Goal: Transaction & Acquisition: Download file/media

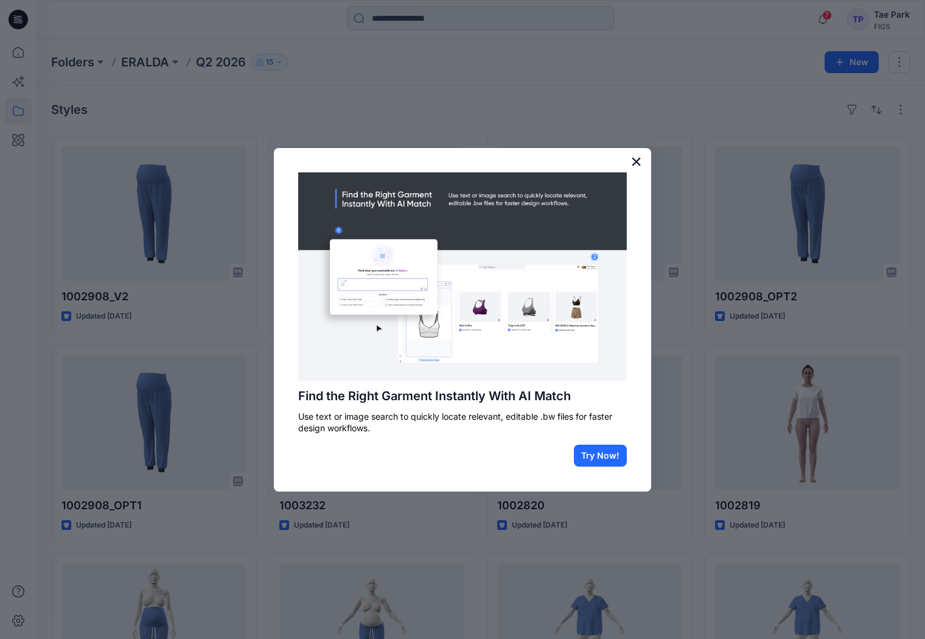
click at [632, 161] on button "×" at bounding box center [637, 161] width 12 height 19
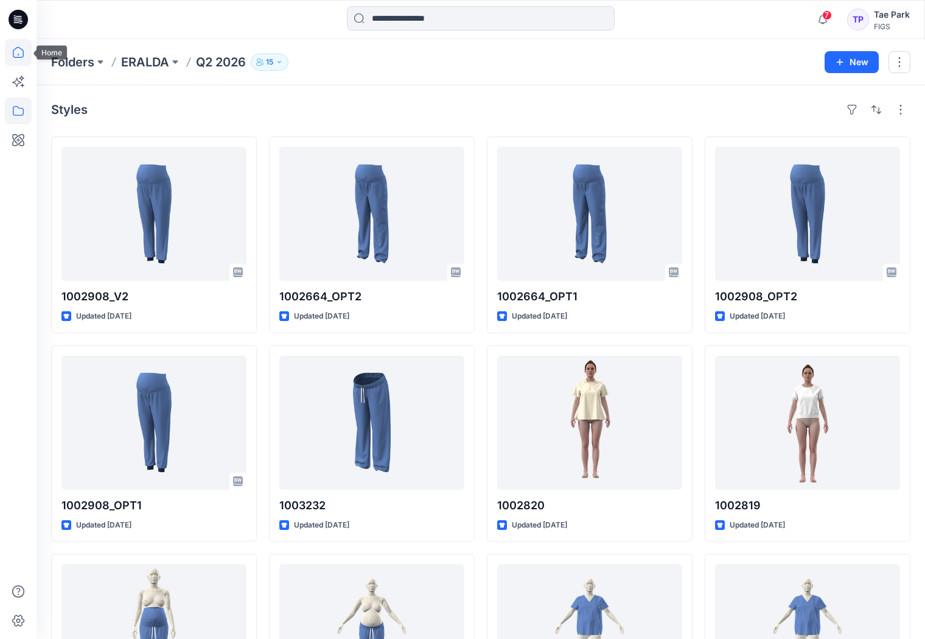
click at [16, 54] on icon at bounding box center [18, 52] width 27 height 27
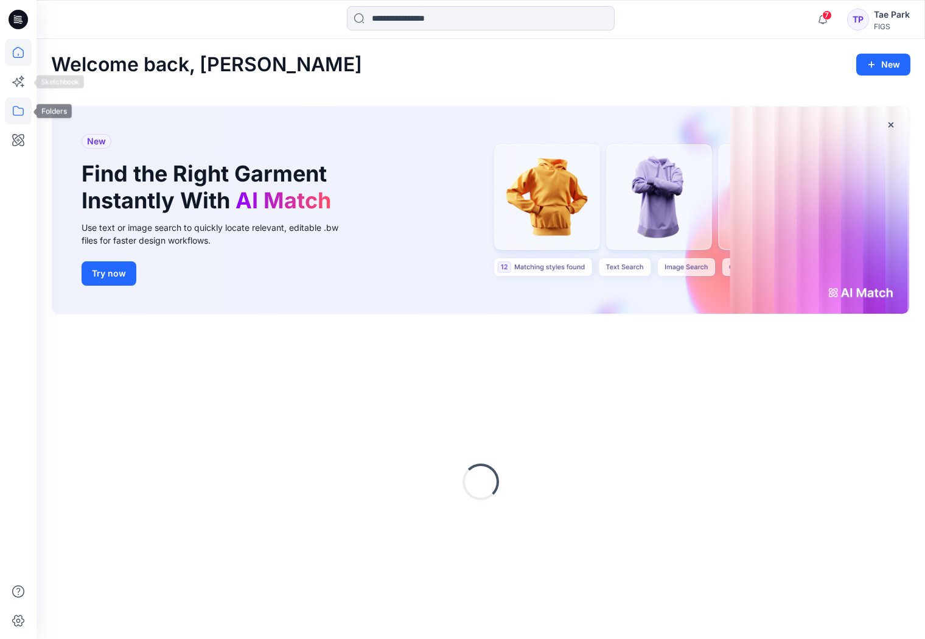
click at [22, 103] on icon at bounding box center [18, 110] width 27 height 27
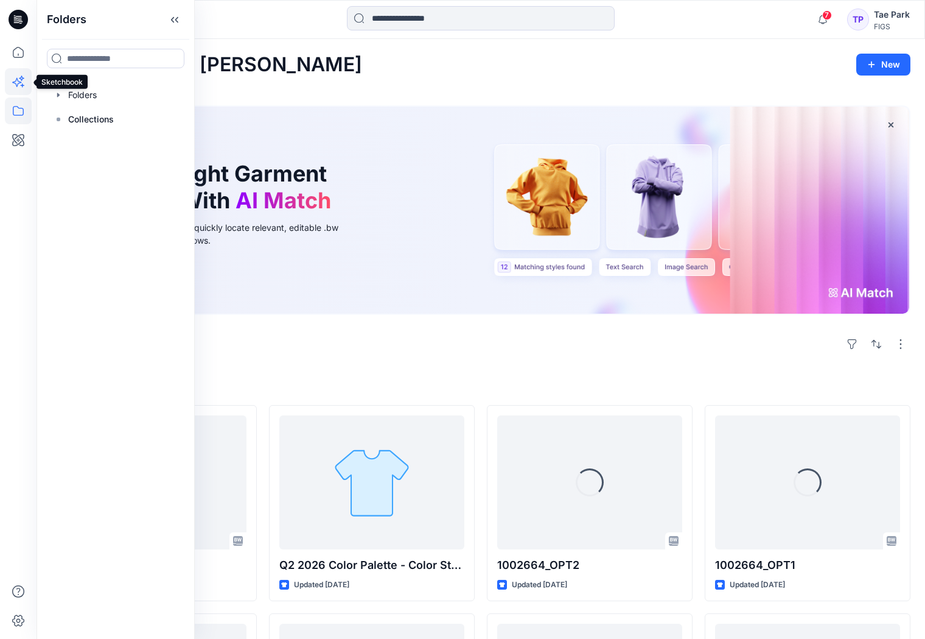
click at [22, 76] on icon at bounding box center [21, 77] width 5 height 5
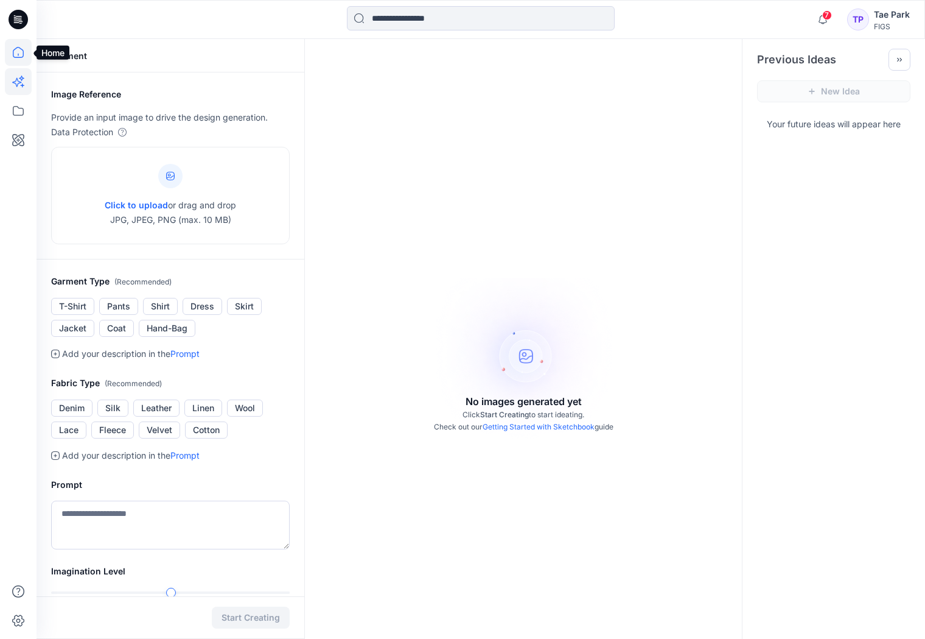
click at [22, 51] on icon at bounding box center [18, 52] width 27 height 27
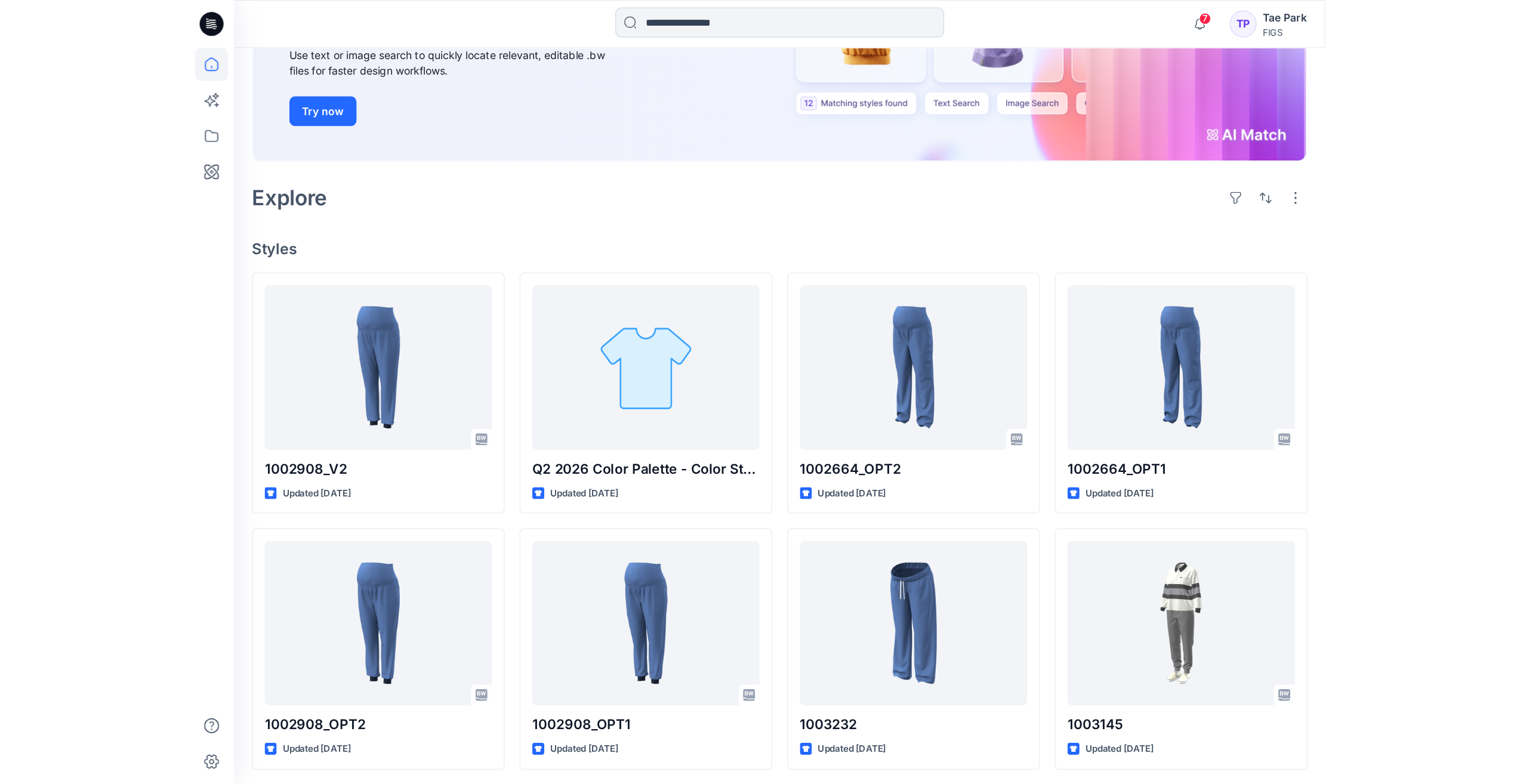
scroll to position [177, 0]
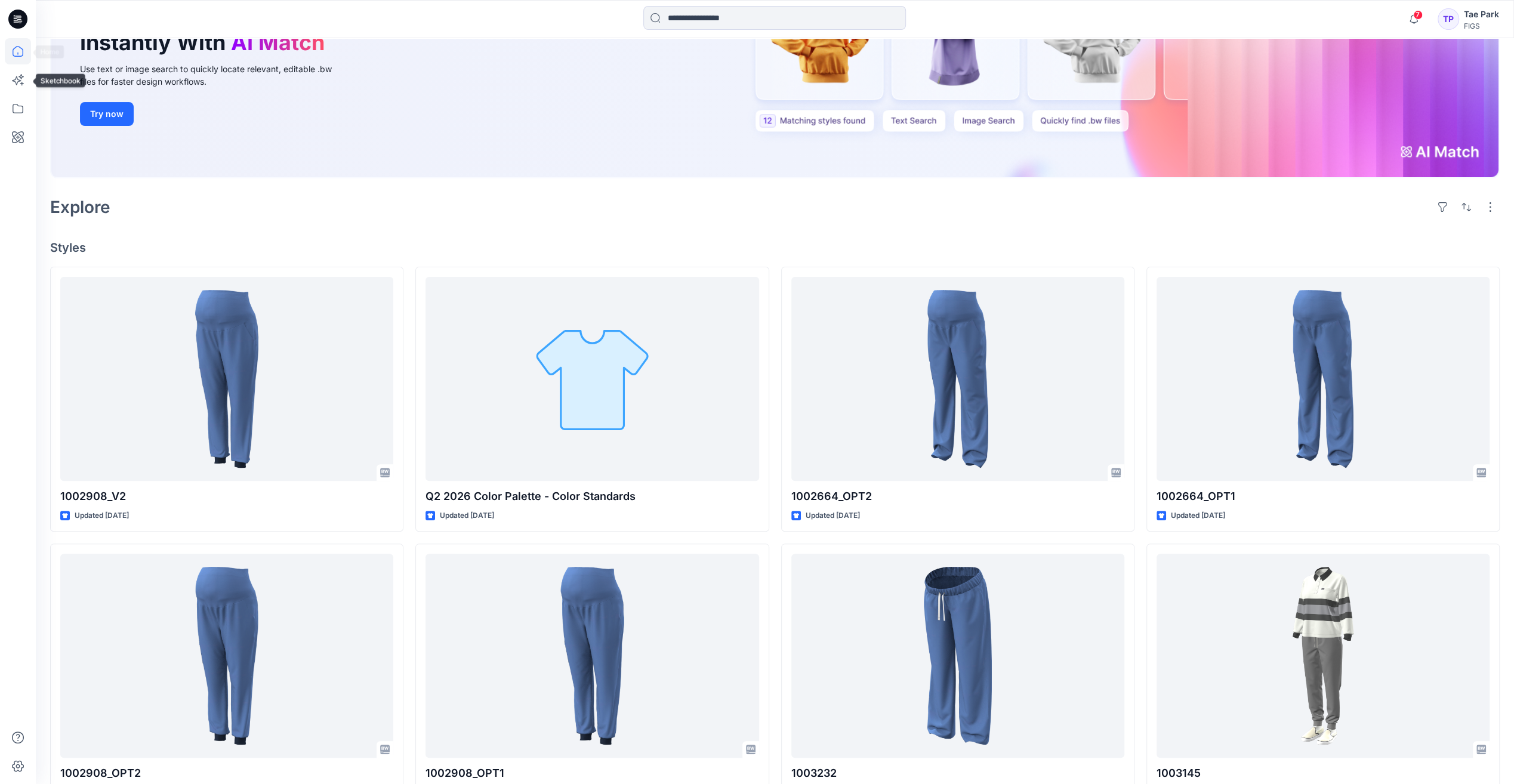
click at [19, 47] on icon at bounding box center [18, 51] width 11 height 11
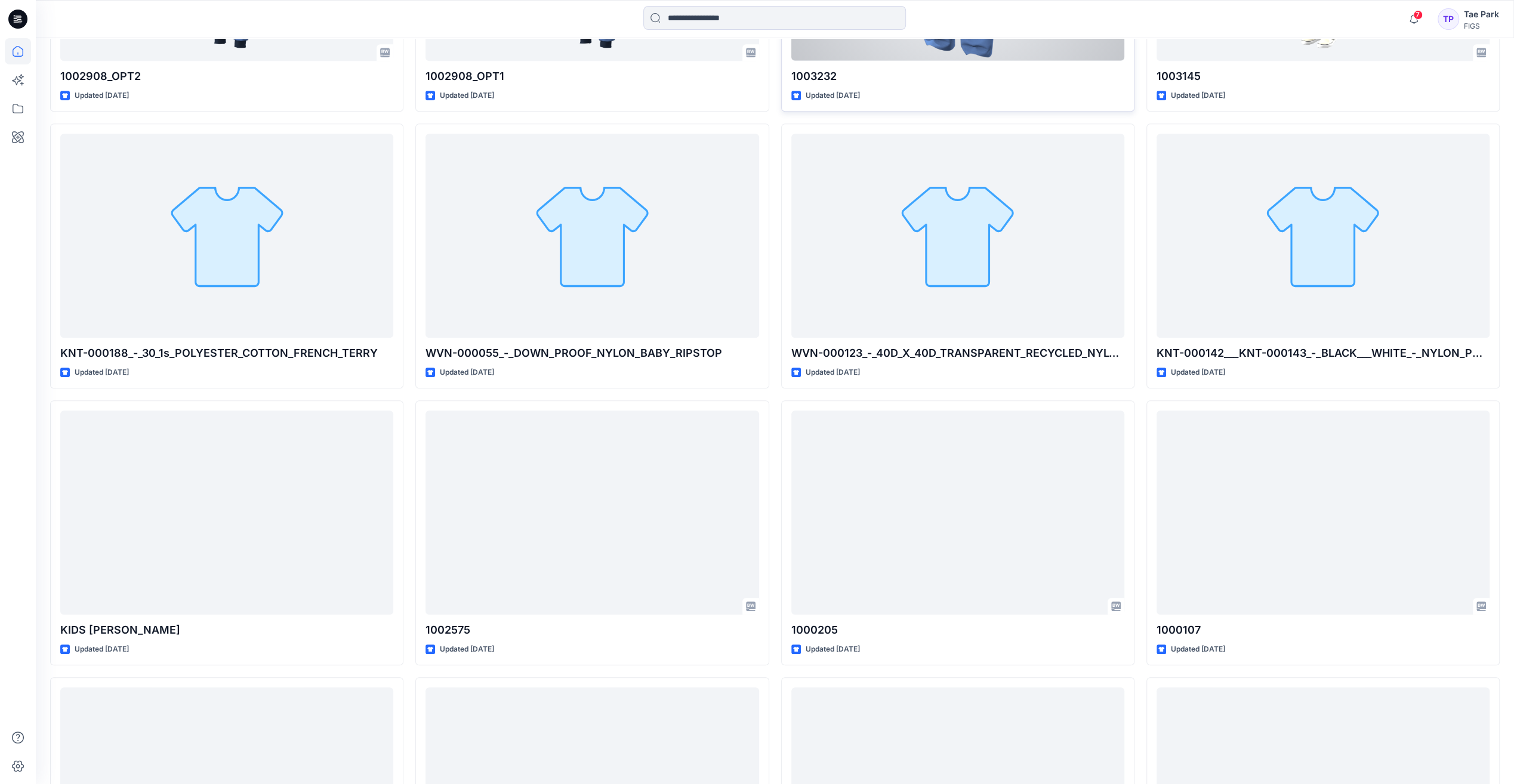
scroll to position [894, 0]
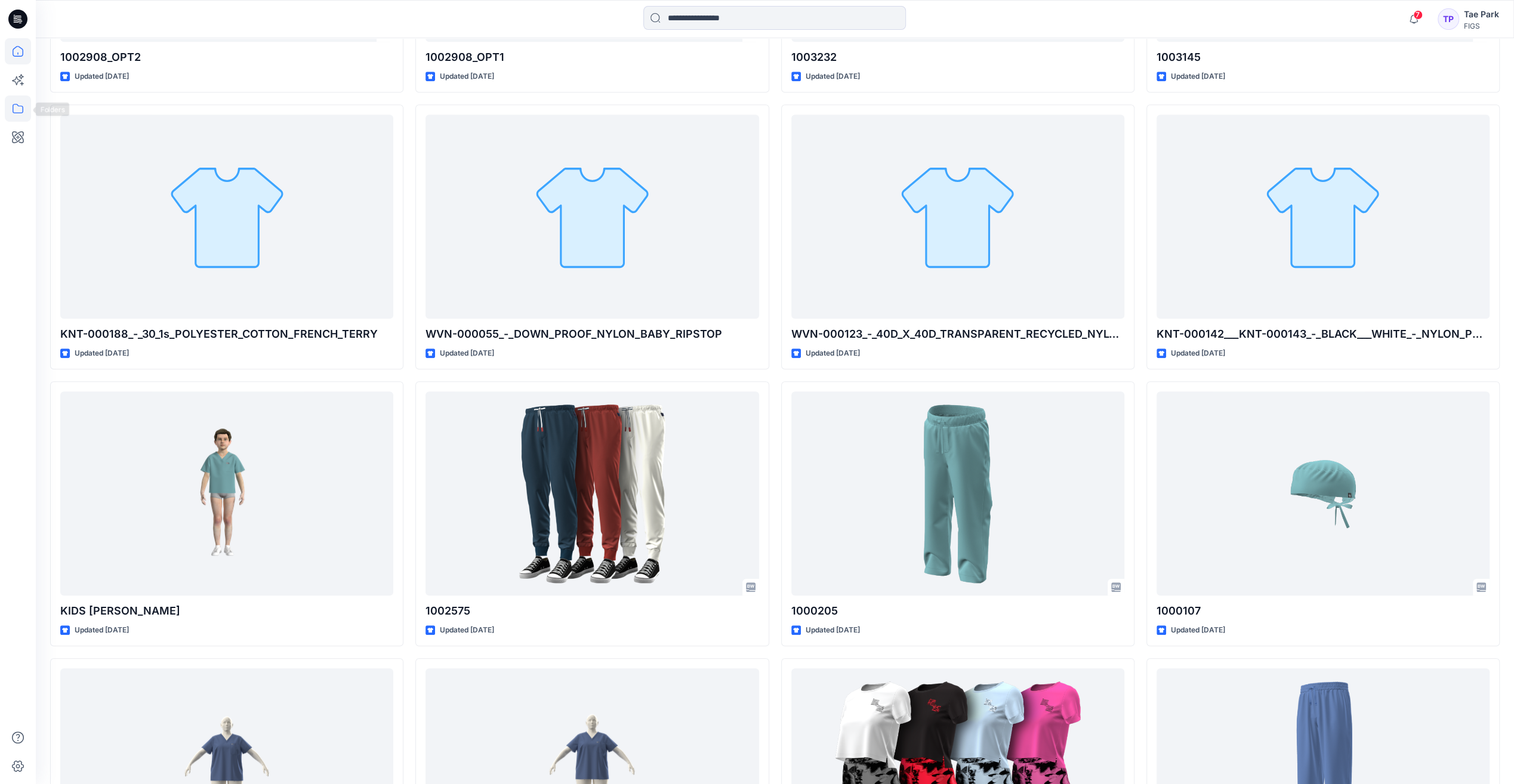
click at [18, 109] on icon at bounding box center [18, 108] width 26 height 26
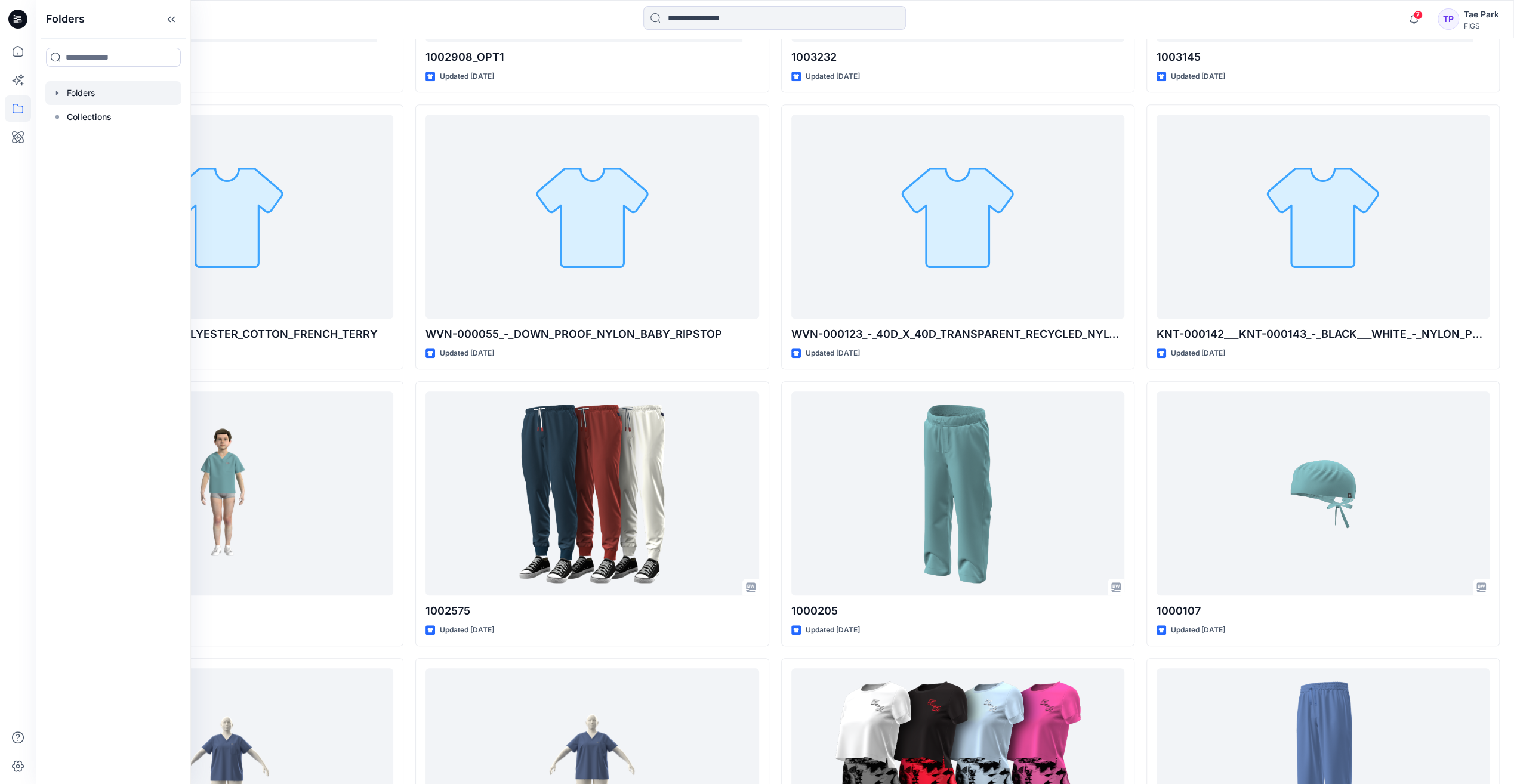
click at [93, 91] on div at bounding box center [113, 93] width 136 height 24
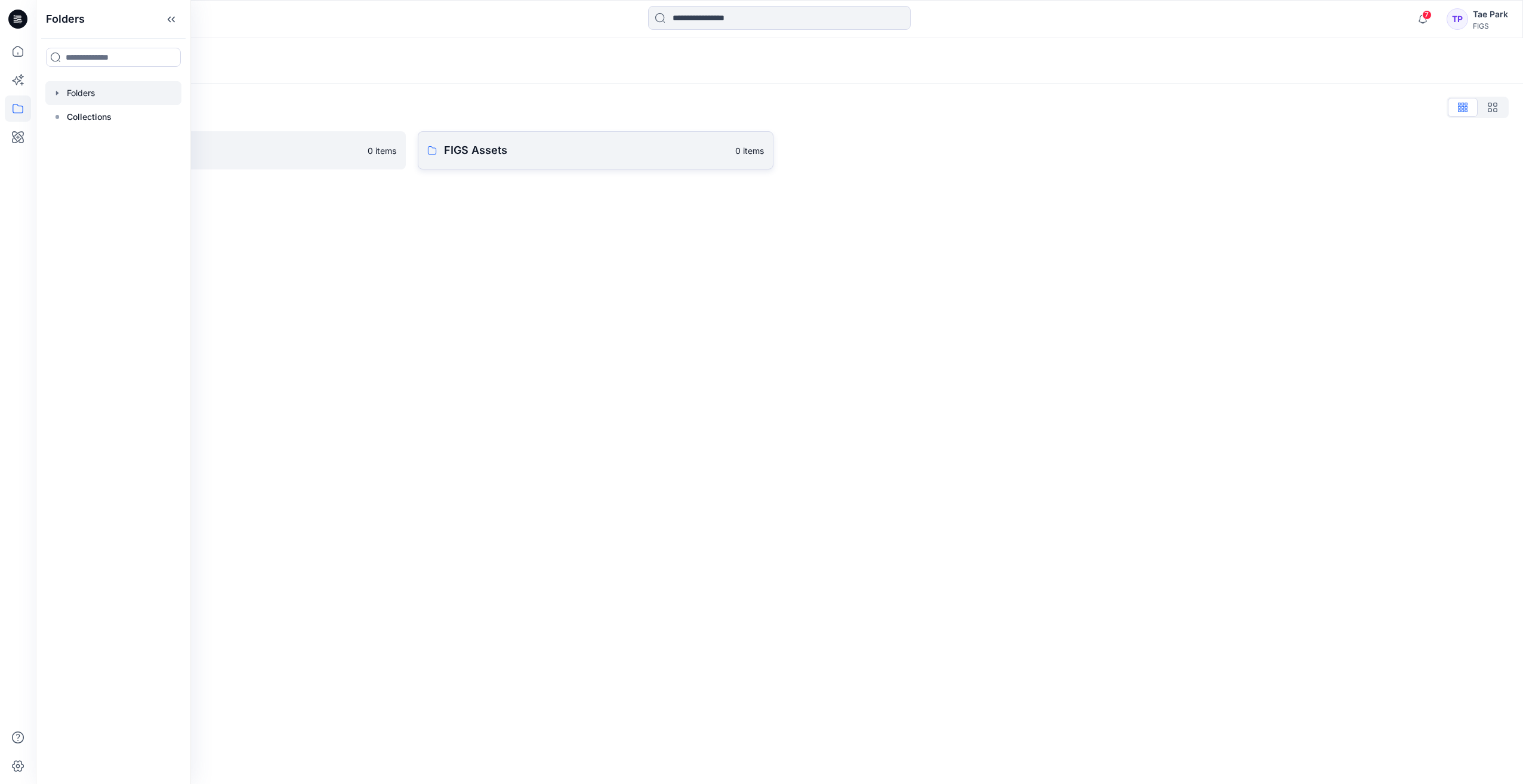
click at [502, 158] on p "FIGS Assets" at bounding box center [586, 150] width 284 height 17
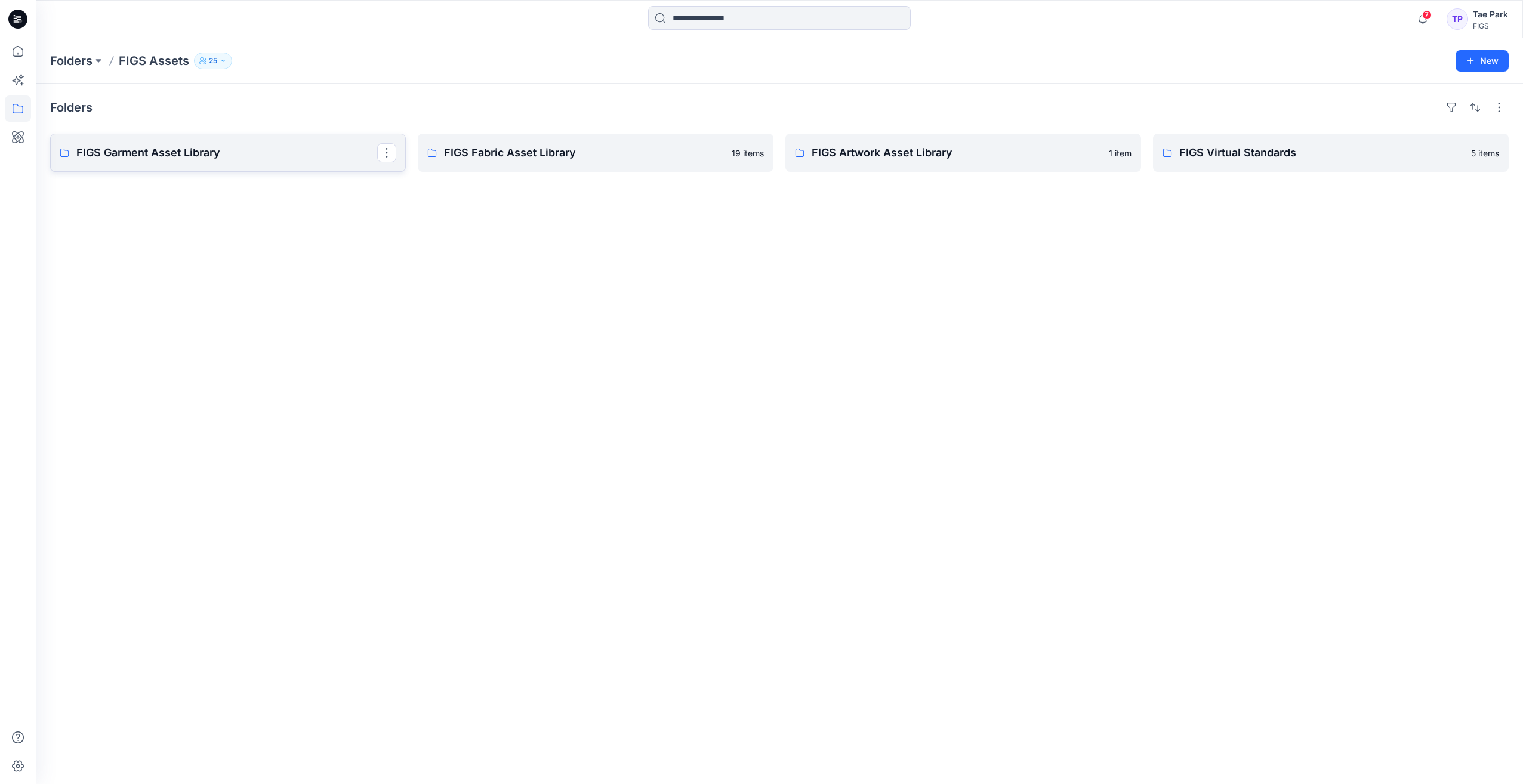
click at [260, 161] on link "FIGS Garment Asset Library" at bounding box center [227, 152] width 356 height 38
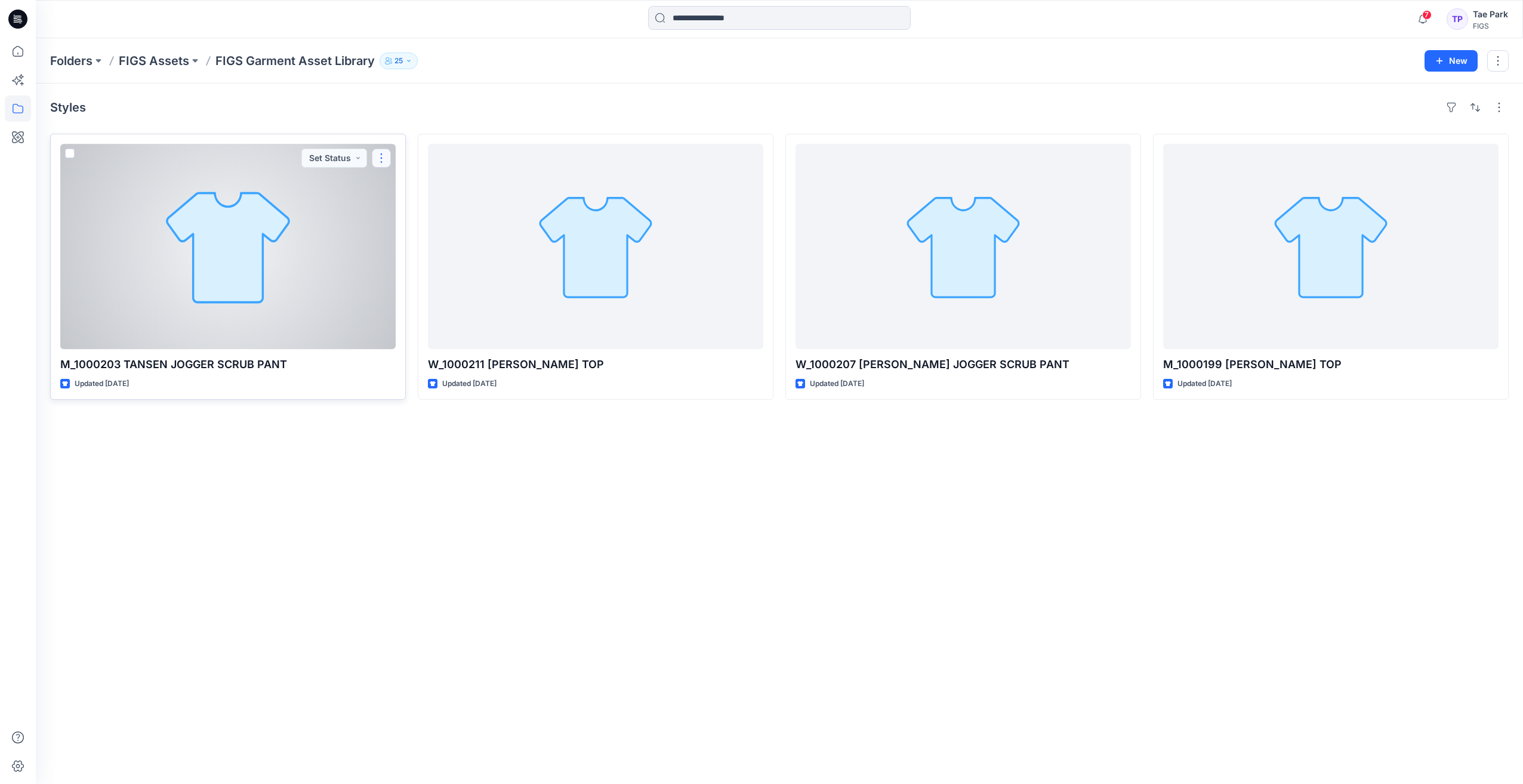
click at [380, 161] on button "button" at bounding box center [380, 158] width 19 height 19
click at [276, 233] on div at bounding box center [227, 246] width 335 height 205
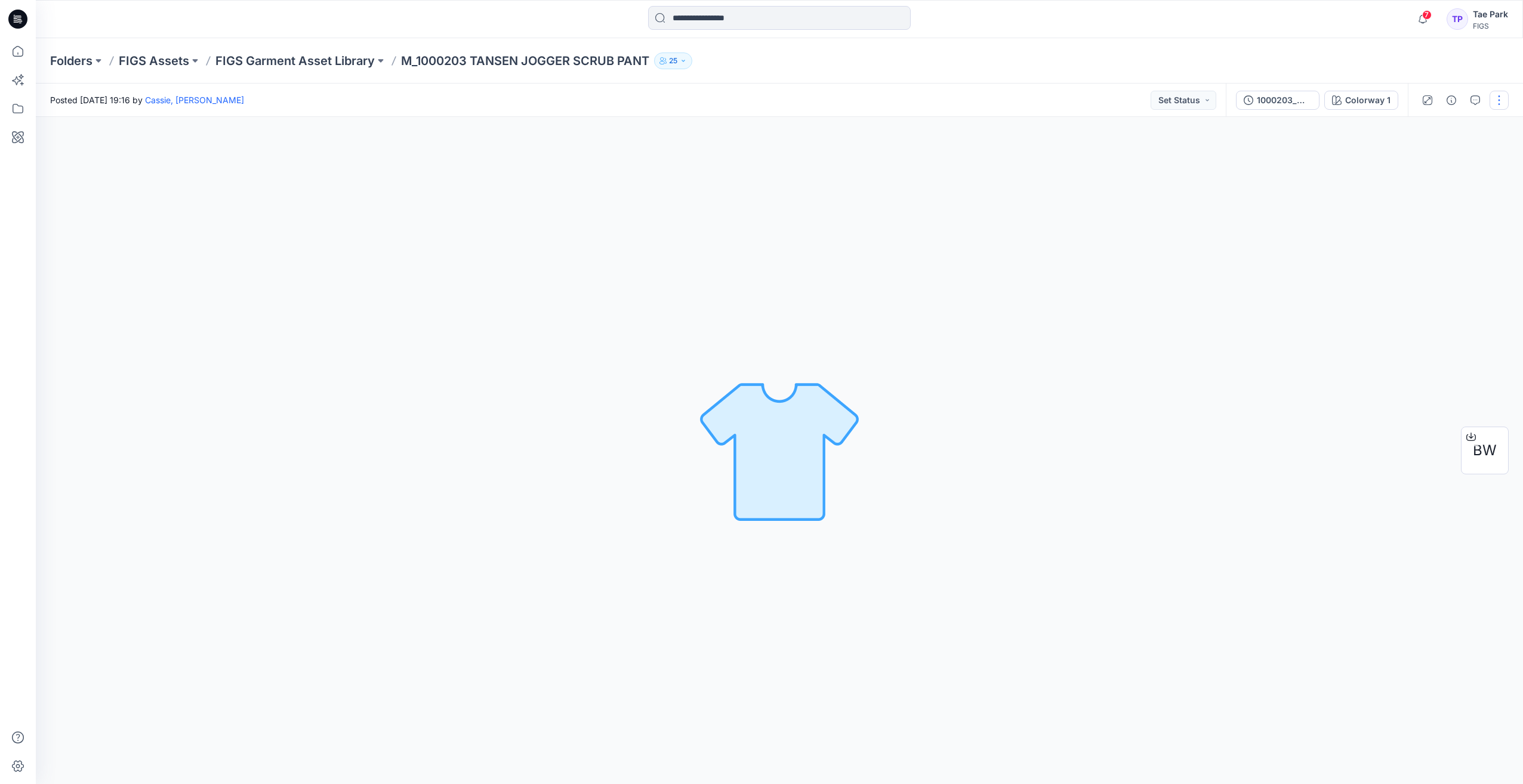
click at [915, 106] on button "button" at bounding box center [1498, 100] width 19 height 19
click at [915, 436] on icon at bounding box center [1471, 437] width 10 height 10
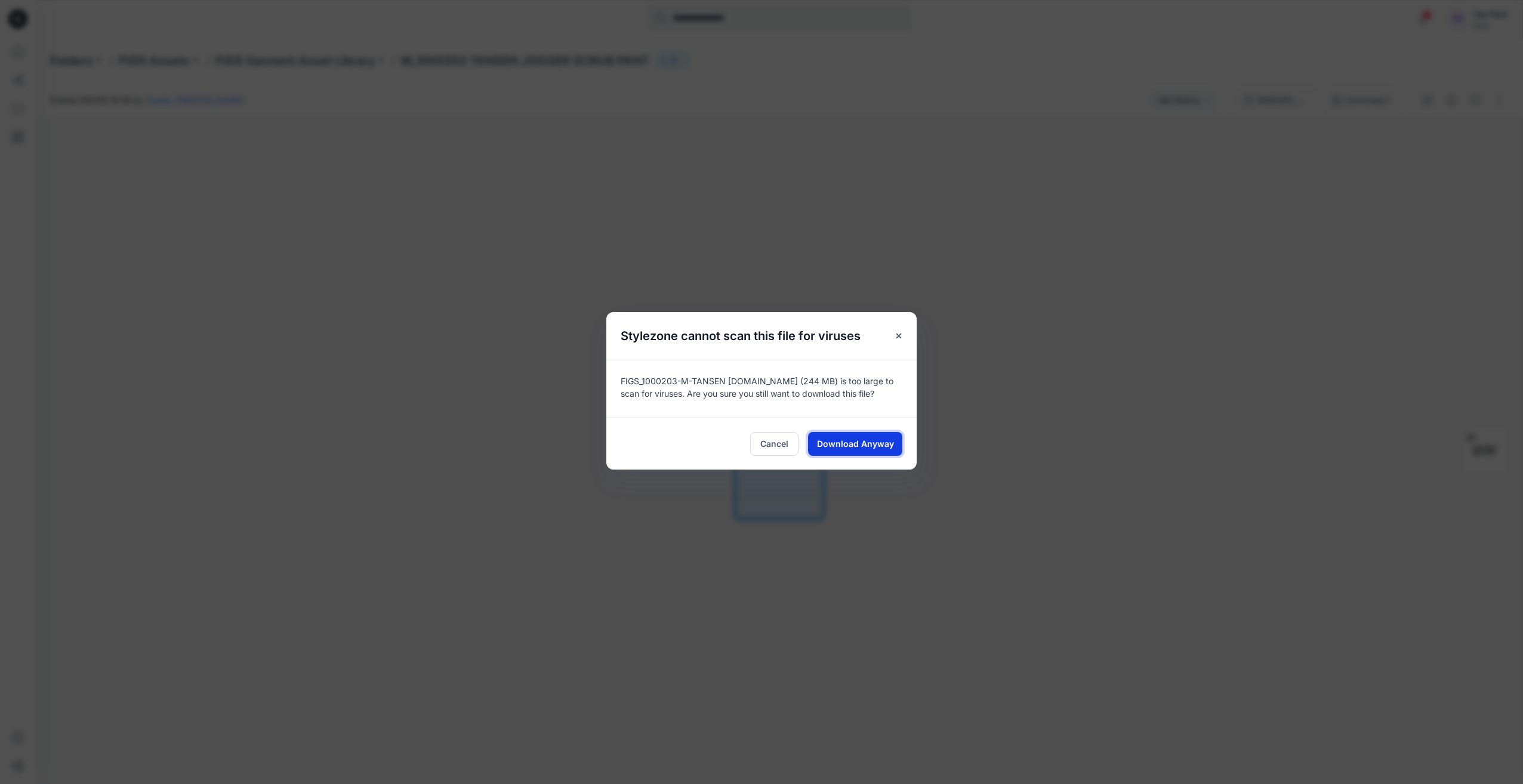
click at [836, 448] on span "Download Anyway" at bounding box center [855, 443] width 77 height 13
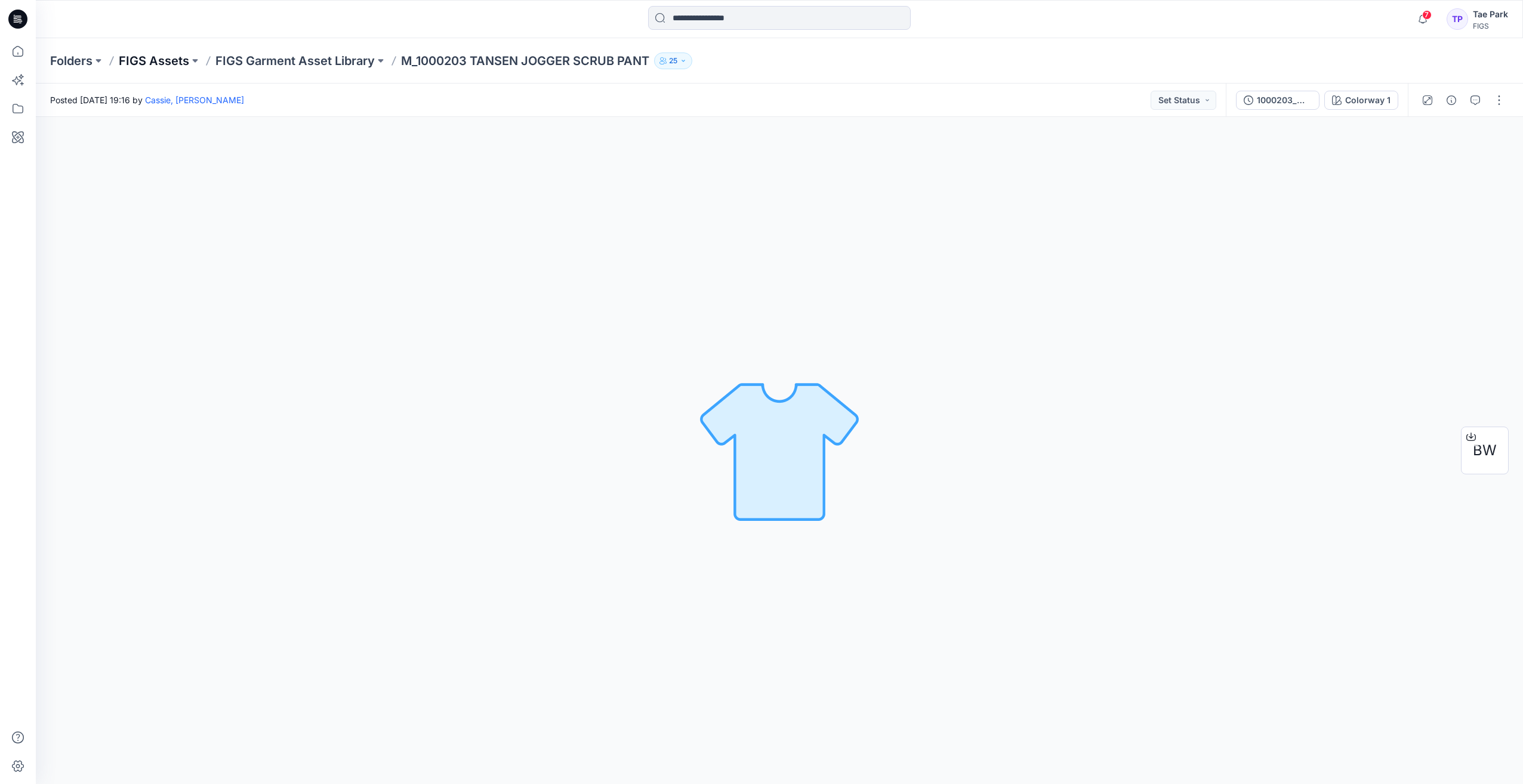
click at [144, 66] on p "FIGS Assets" at bounding box center [154, 61] width 71 height 17
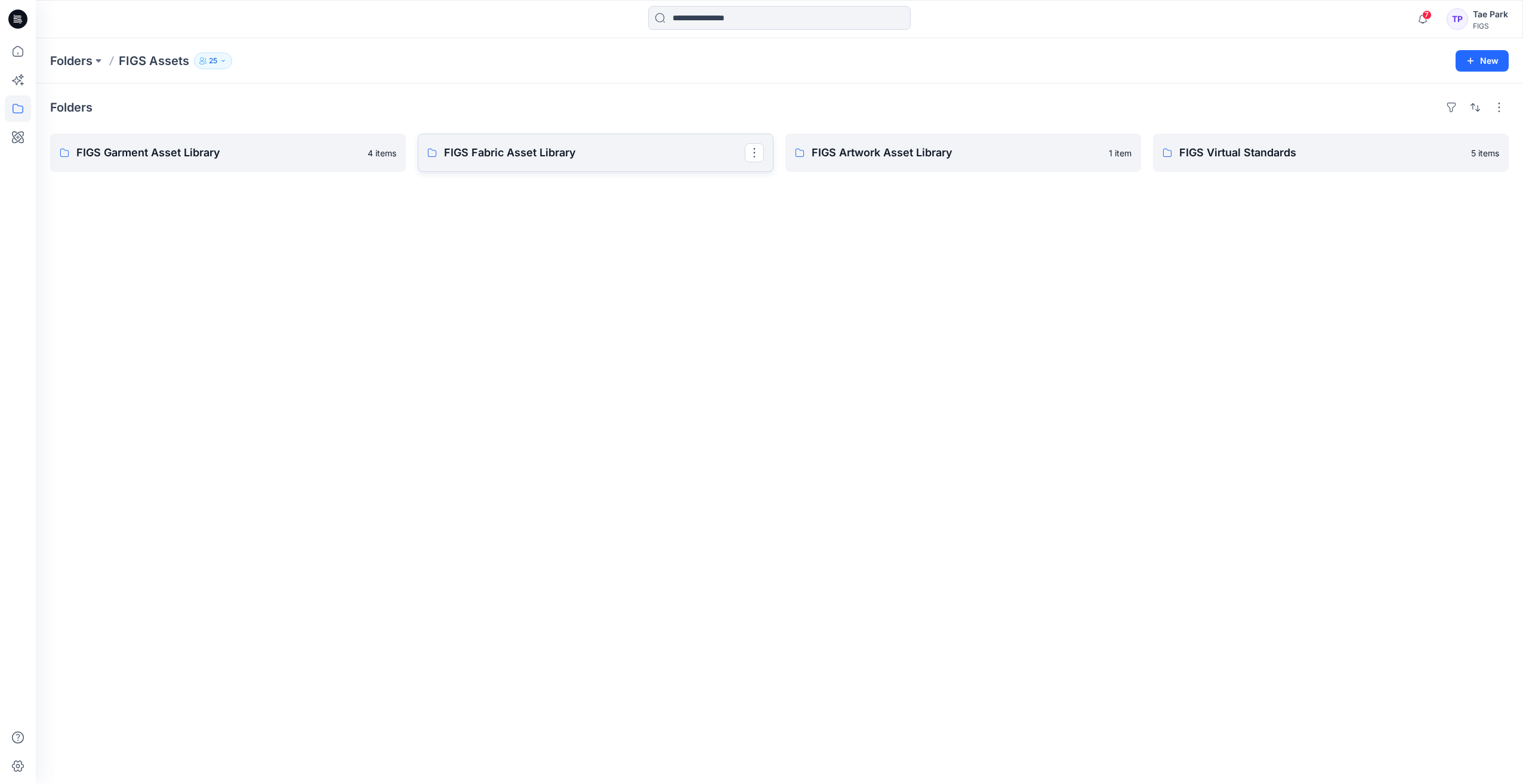
click at [503, 160] on p "FIGS Fabric Asset Library" at bounding box center [594, 152] width 301 height 17
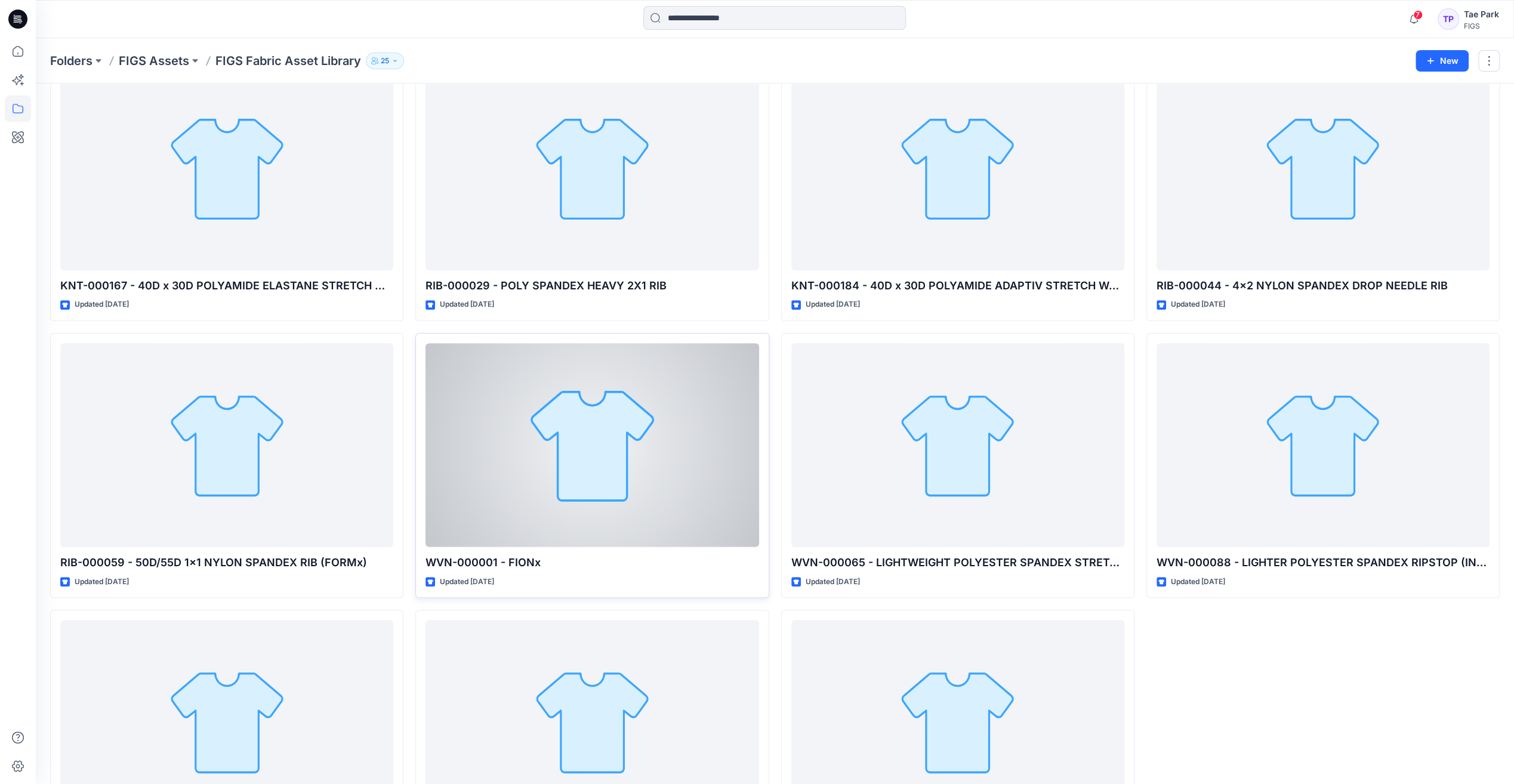
scroll to position [735, 0]
